Goal: Information Seeking & Learning: Learn about a topic

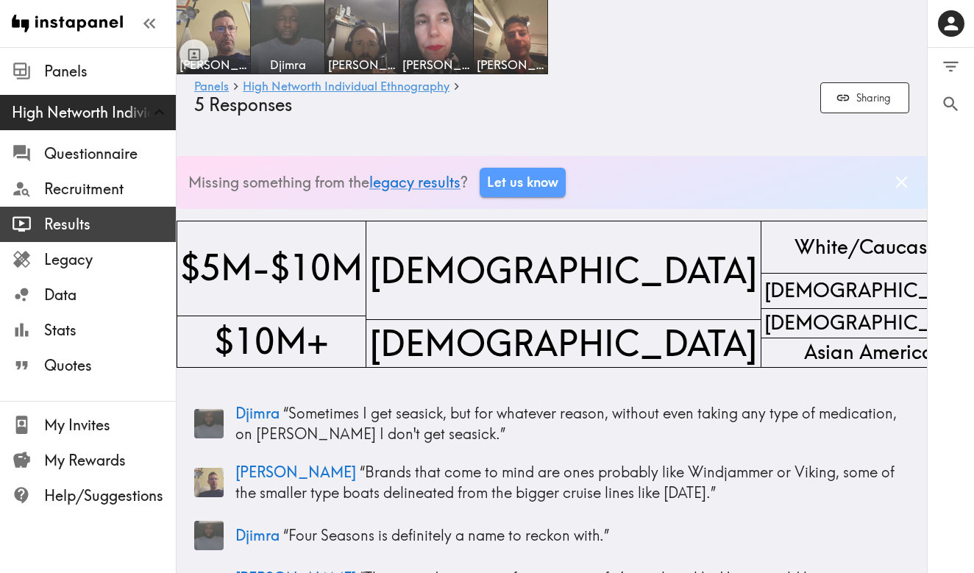
click at [77, 226] on span "Results" at bounding box center [110, 224] width 132 height 21
click at [71, 224] on span "Results" at bounding box center [110, 224] width 132 height 21
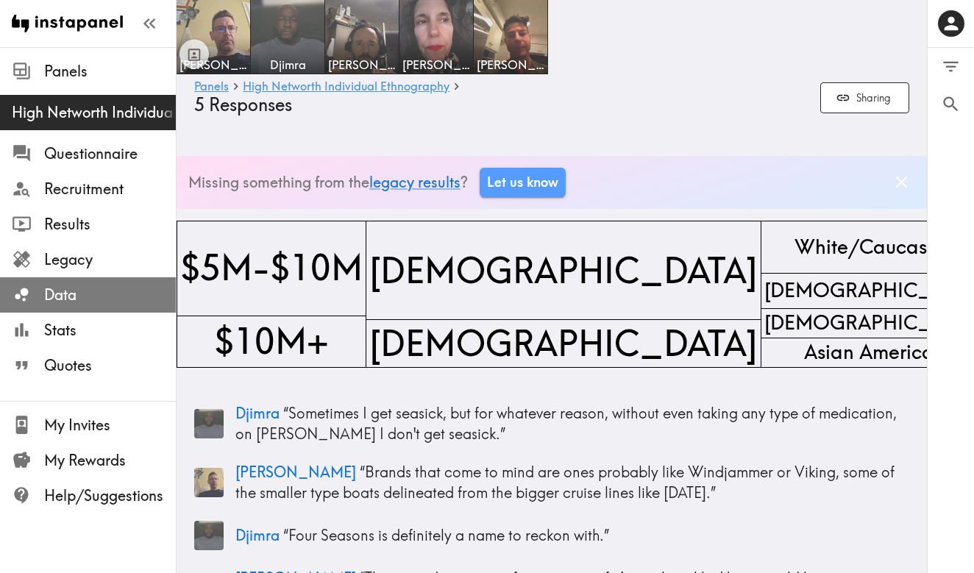
click at [66, 291] on span "Data" at bounding box center [110, 295] width 132 height 21
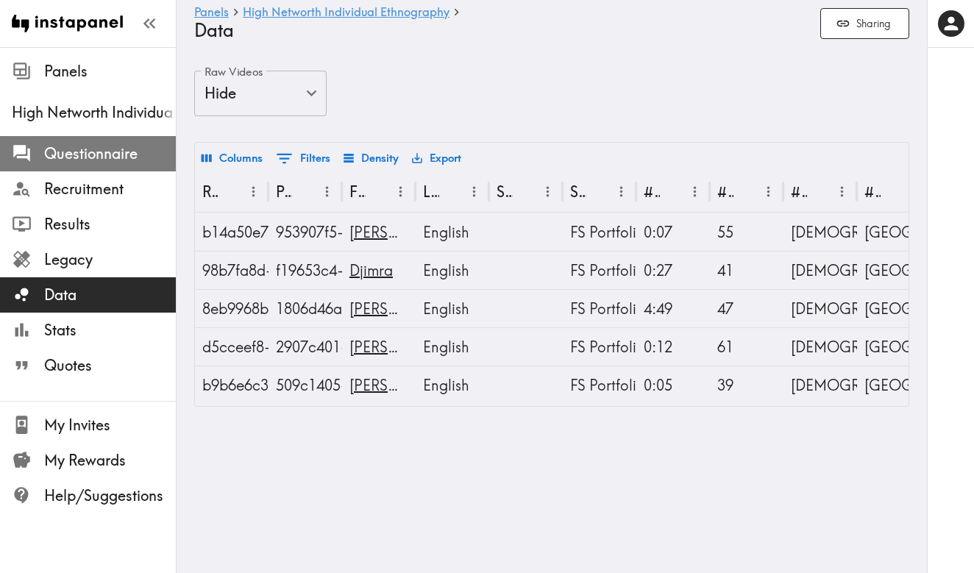
click at [105, 156] on span "Questionnaire" at bounding box center [110, 154] width 132 height 21
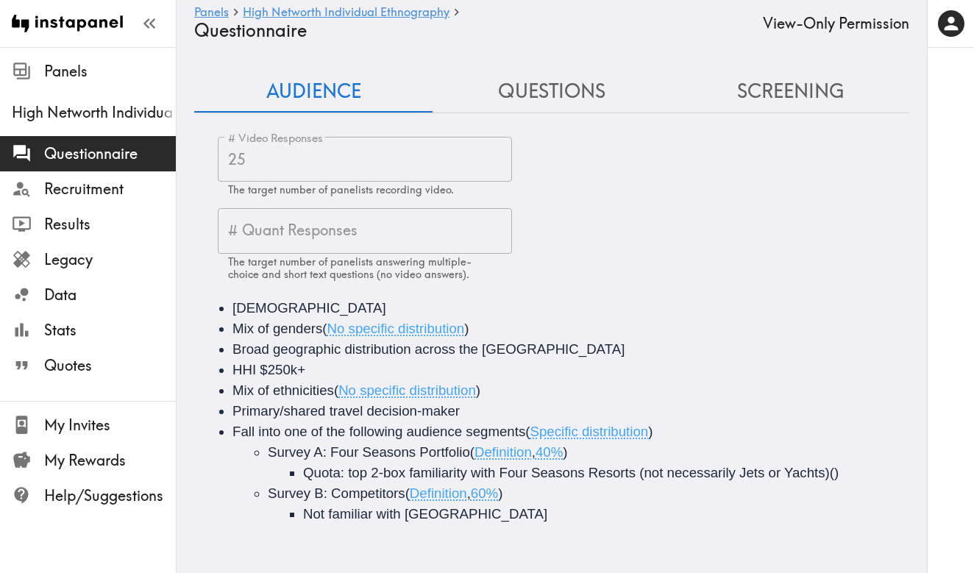
click at [568, 91] on button "Questions" at bounding box center [552, 92] width 238 height 42
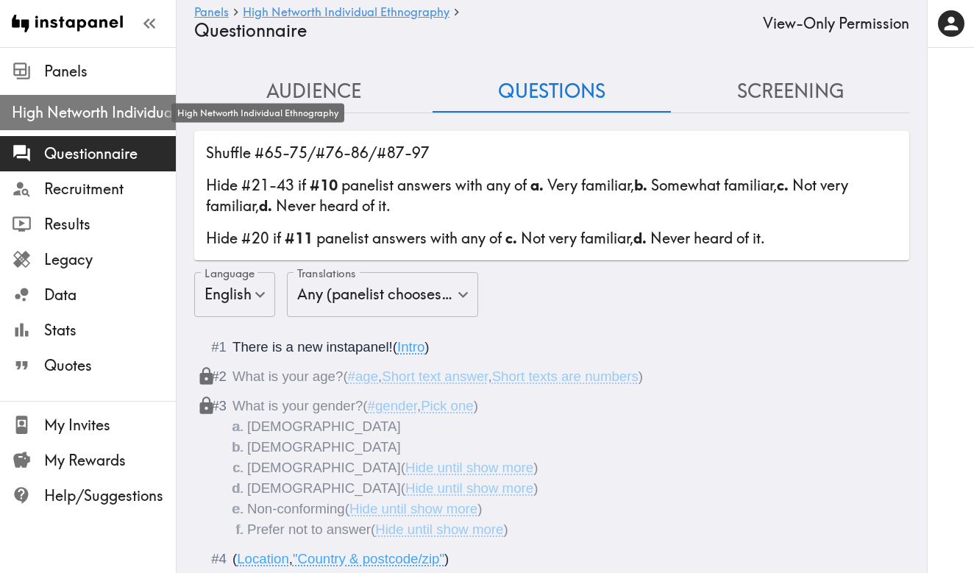
click at [74, 118] on span "High Networth Individual Ethnography" at bounding box center [94, 112] width 164 height 21
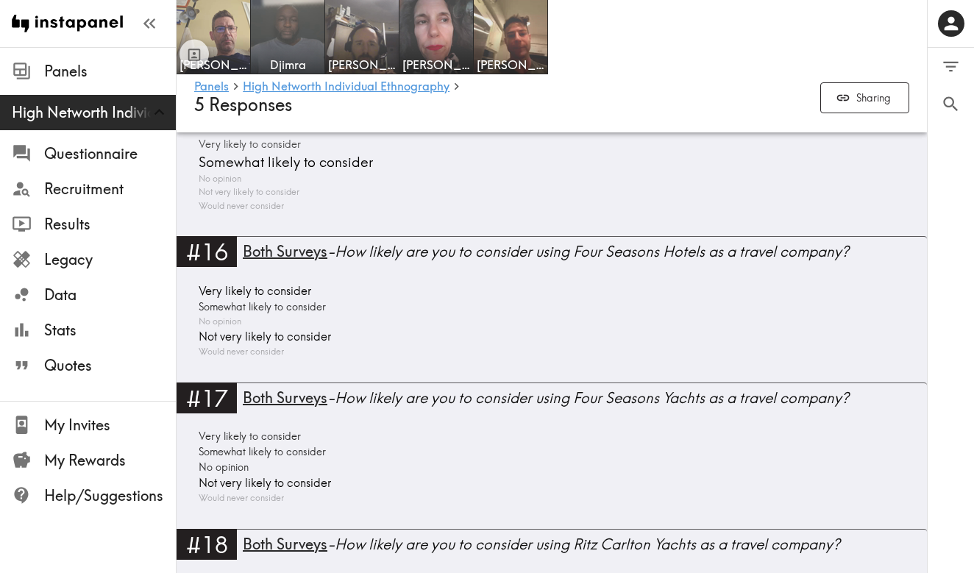
scroll to position [3715, 0]
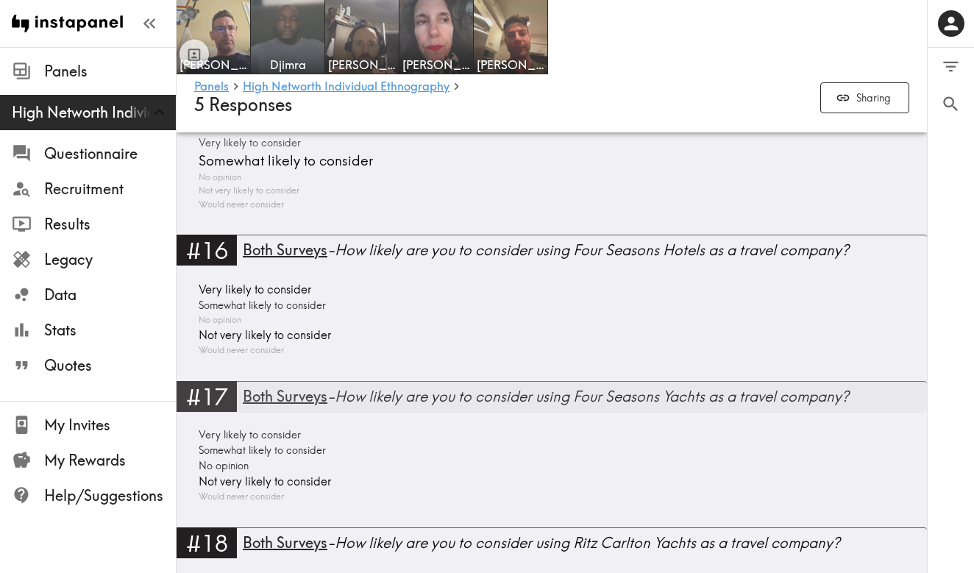
click at [370, 386] on div "Both Surveys - How likely are you to consider using Four Seasons Yachts as a tr…" at bounding box center [585, 396] width 684 height 21
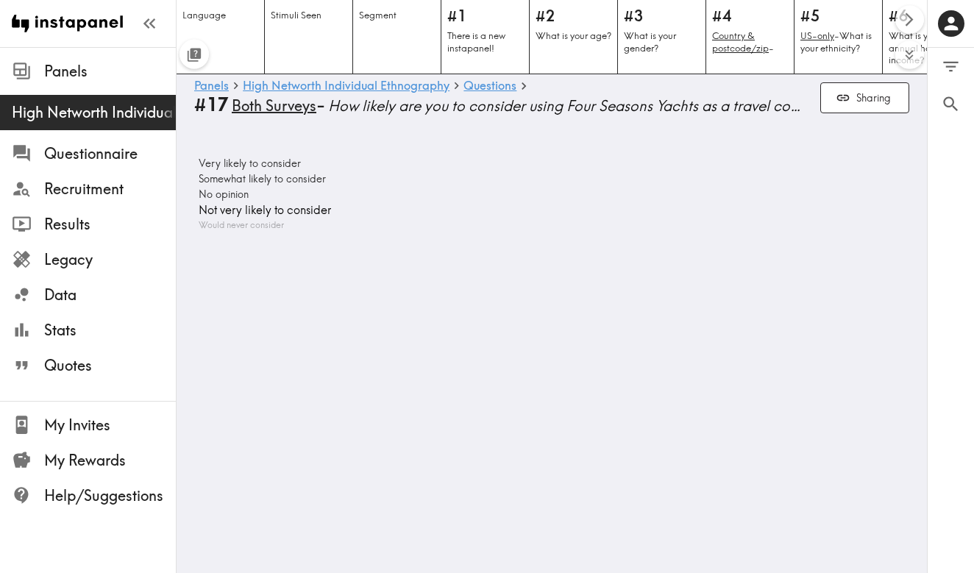
click at [238, 107] on span "Both Surveys" at bounding box center [274, 106] width 85 height 21
click at [54, 69] on span "Panels" at bounding box center [110, 71] width 132 height 21
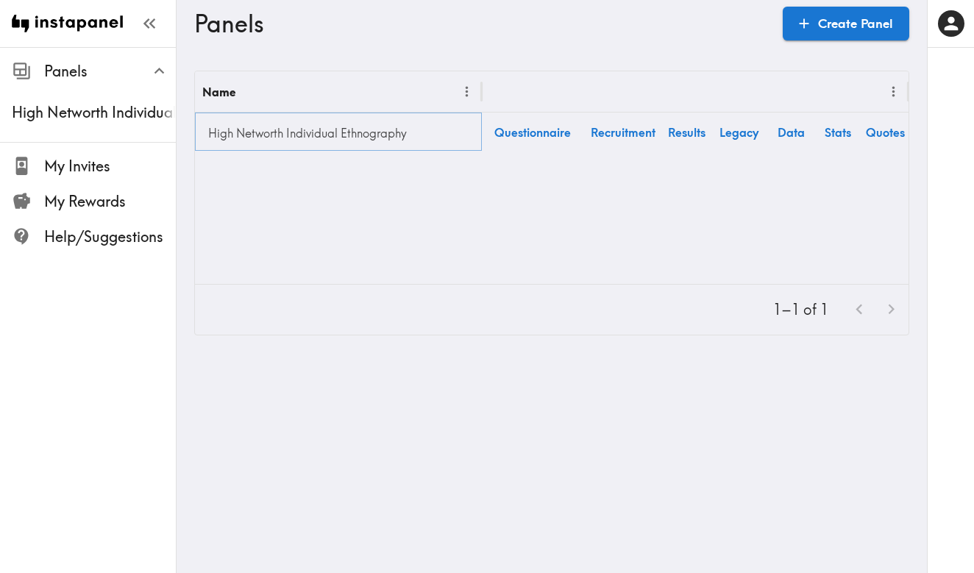
click at [231, 133] on link "High Networth Individual Ethnography" at bounding box center [338, 132] width 272 height 29
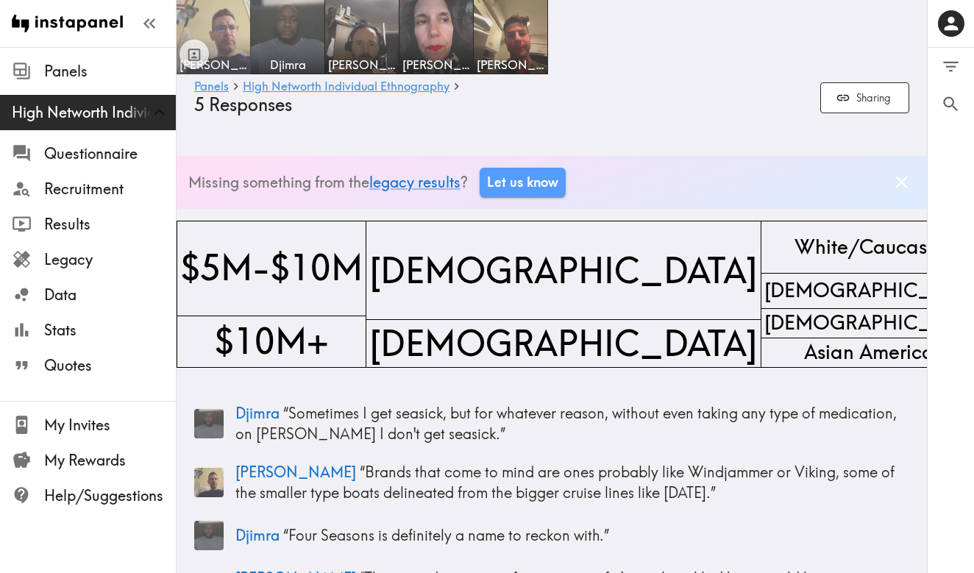
click at [216, 30] on img at bounding box center [213, 37] width 77 height 77
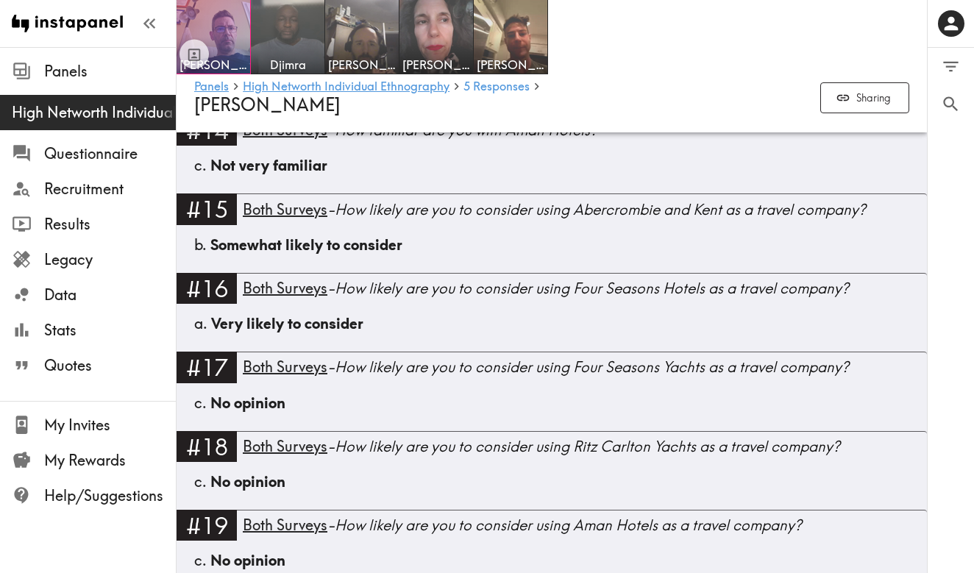
scroll to position [1944, 0]
click at [290, 375] on span "Both Surveys" at bounding box center [285, 366] width 85 height 18
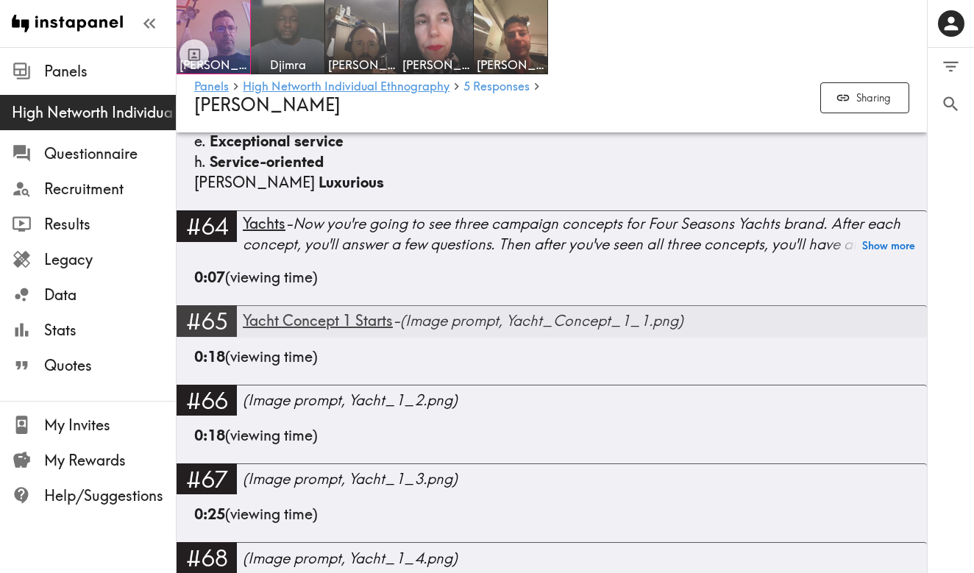
scroll to position [4938, 0]
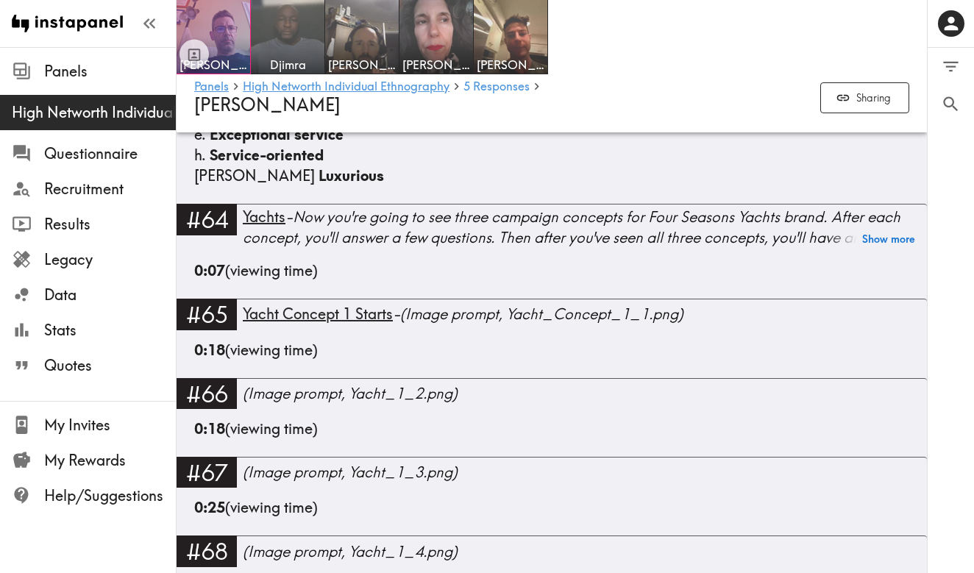
click at [392, 166] on div "h. Service-oriented" at bounding box center [551, 155] width 715 height 21
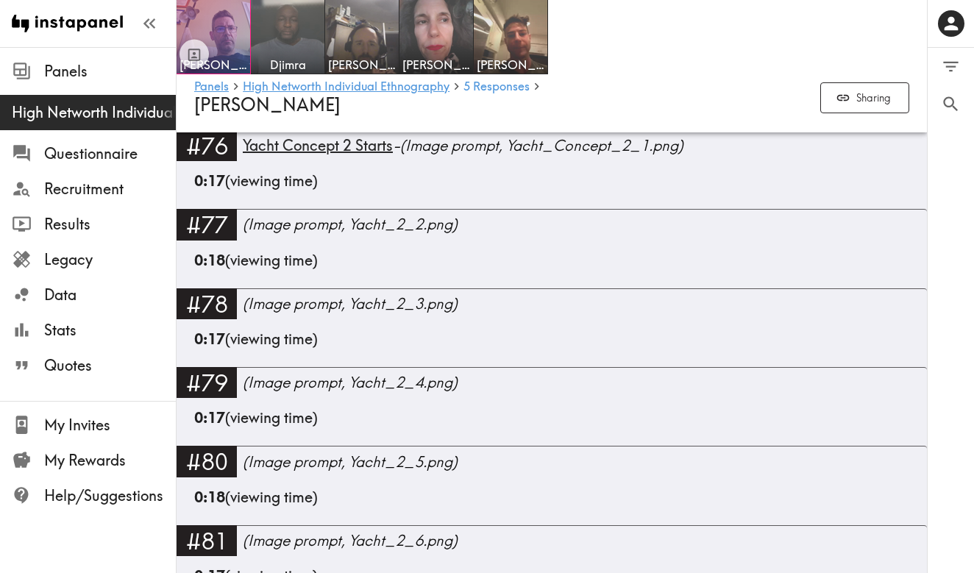
scroll to position [6345, 0]
click at [516, 249] on link "#77 (Image prompt, Yacht_2_2.png)" at bounding box center [552, 228] width 751 height 40
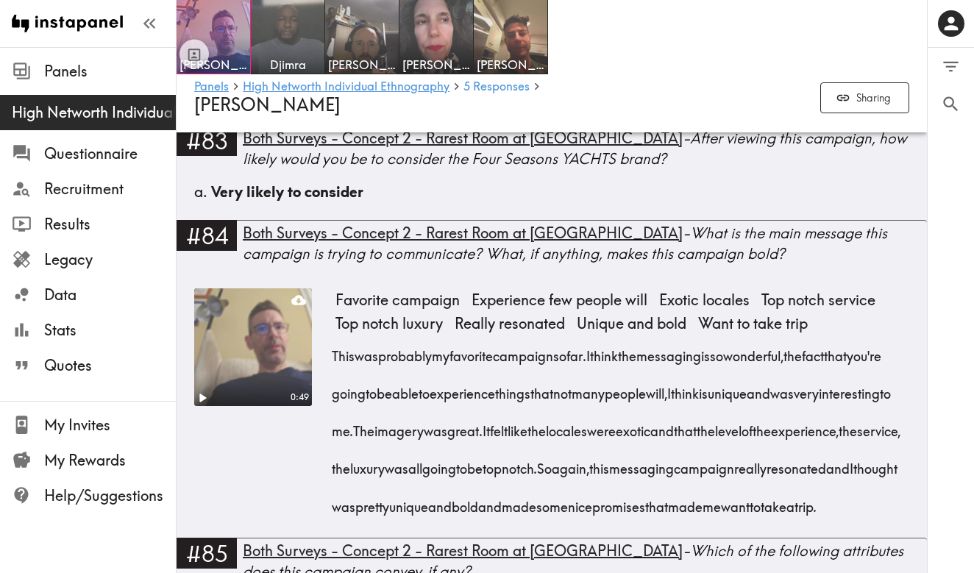
scroll to position [6767, 0]
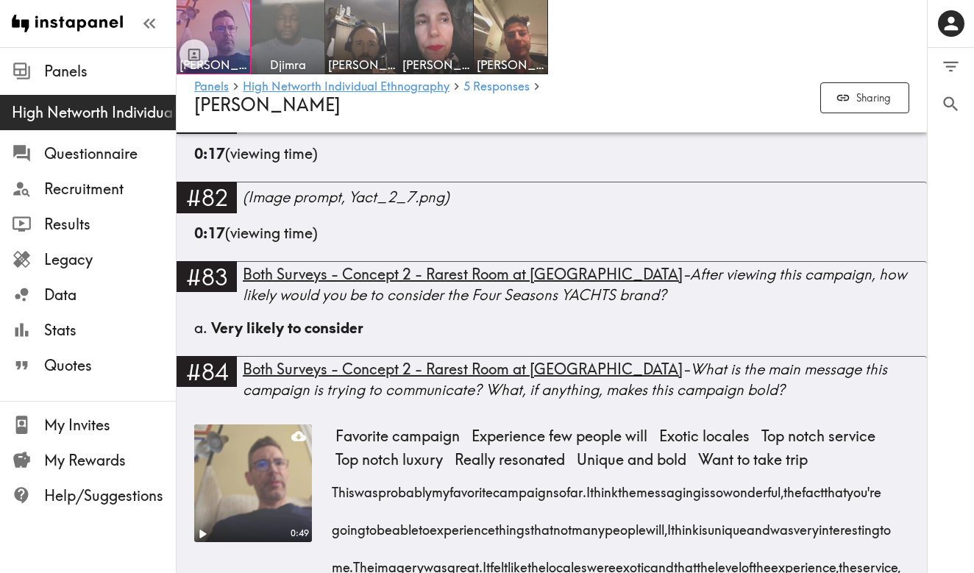
click at [278, 37] on img at bounding box center [287, 37] width 77 height 77
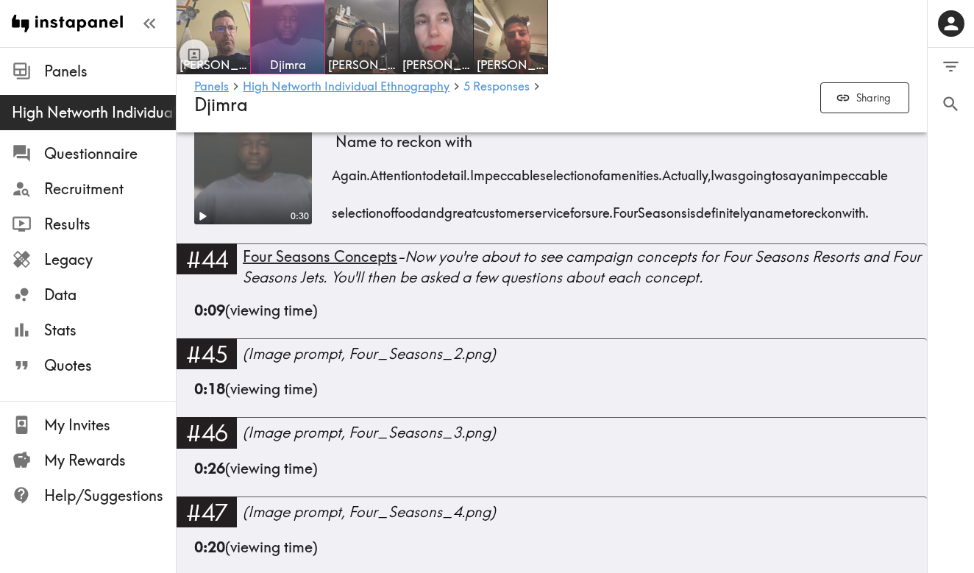
scroll to position [2526, 0]
